Goal: Task Accomplishment & Management: Complete application form

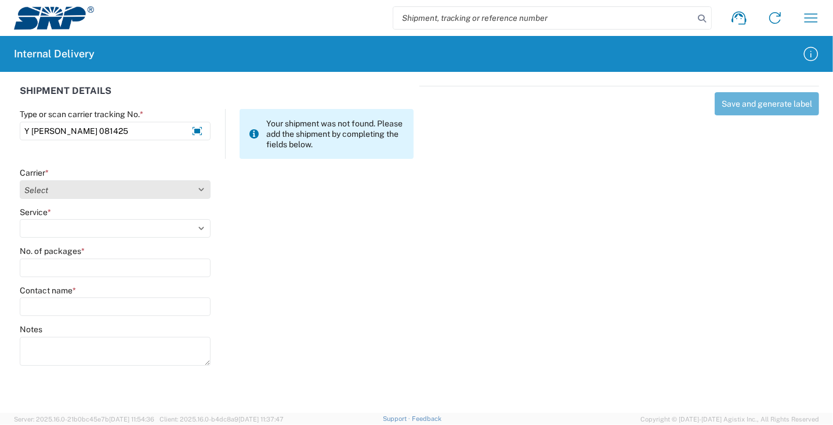
type input "Y [PERSON_NAME] 081425"
drag, startPoint x: 100, startPoint y: 193, endPoint x: 94, endPoint y: 218, distance: 25.6
click at [100, 194] on select "Select Amazon Logistics ATI Trucking BC Dimerco Logistics Empire Southwest FedE…" at bounding box center [115, 189] width 191 height 19
select select "18713"
click at [20, 180] on select "Select Amazon Logistics ATI Trucking BC Dimerco Logistics Empire Southwest FedE…" at bounding box center [115, 189] width 191 height 19
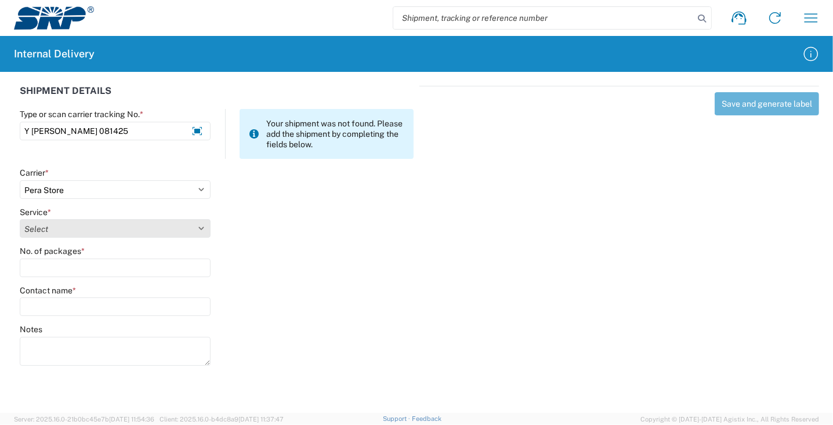
click at [48, 226] on select "Select Ground Inter-Office" at bounding box center [115, 228] width 191 height 19
select select "35763"
click at [20, 219] on select "Select Ground Inter-Office" at bounding box center [115, 228] width 191 height 19
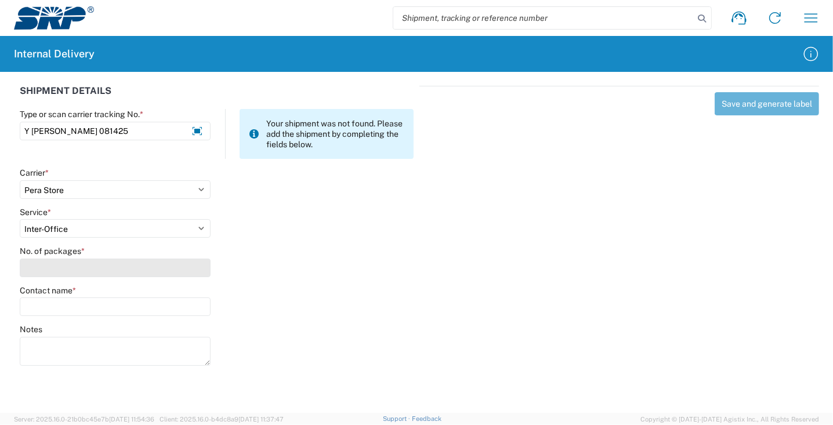
click at [60, 274] on input "No. of packages *" at bounding box center [115, 268] width 191 height 19
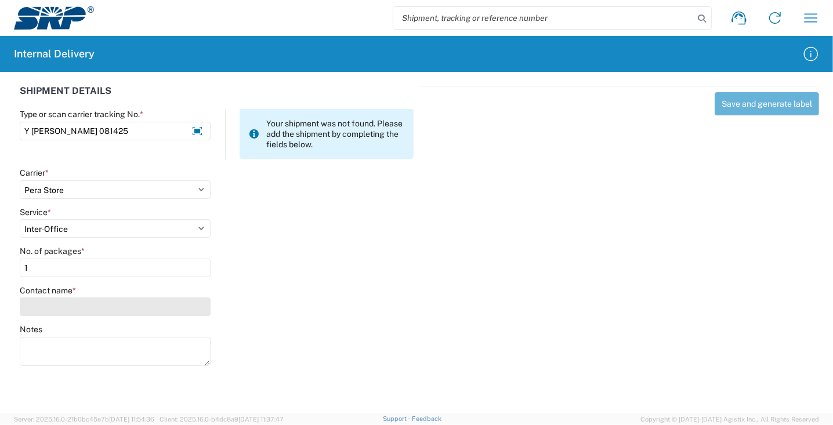
type input "1"
click at [49, 304] on input "Contact name *" at bounding box center [115, 307] width 191 height 19
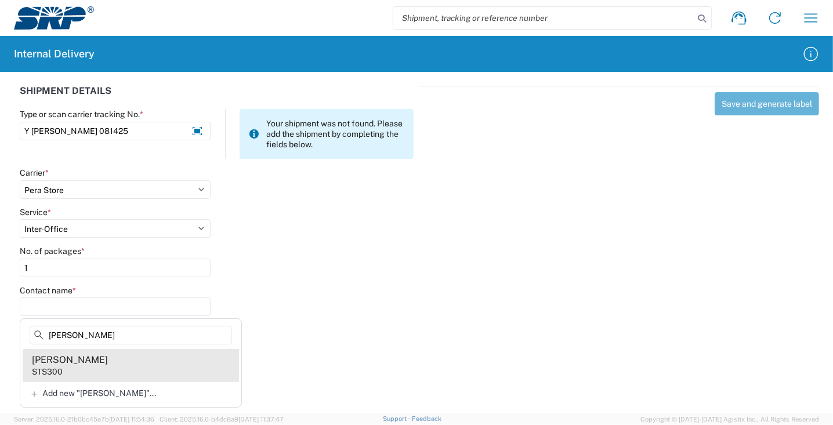
type input "JOHNNY HUBBELL"
click at [77, 369] on agx-address-suggestion-item "Johnny Hubbell STS300" at bounding box center [131, 365] width 216 height 32
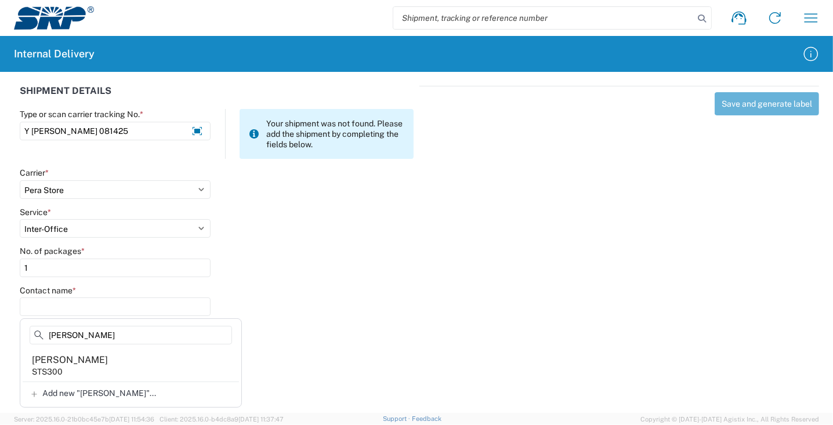
type input "Johnny Hubbell"
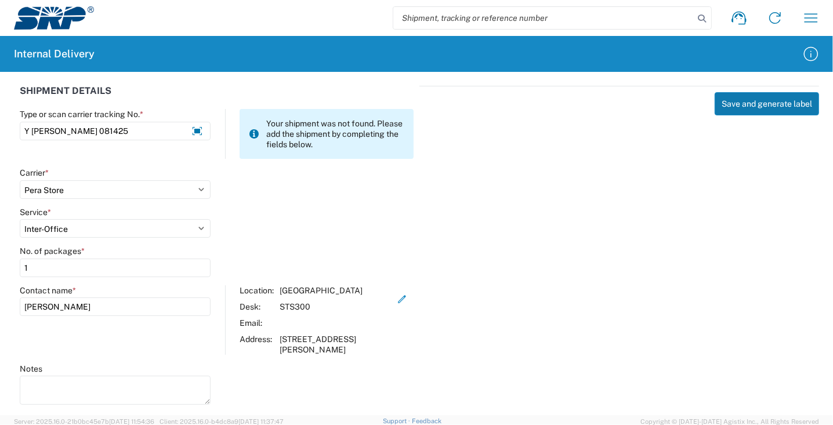
click at [757, 111] on button "Save and generate label" at bounding box center [767, 103] width 104 height 23
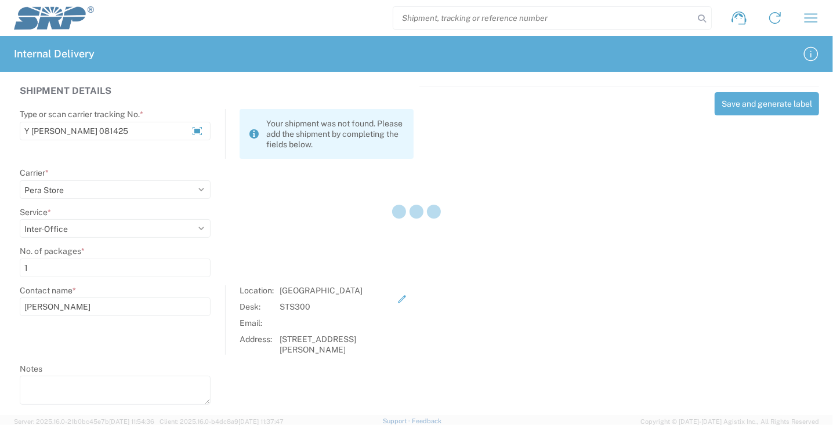
select select
